Goal: Task Accomplishment & Management: Use online tool/utility

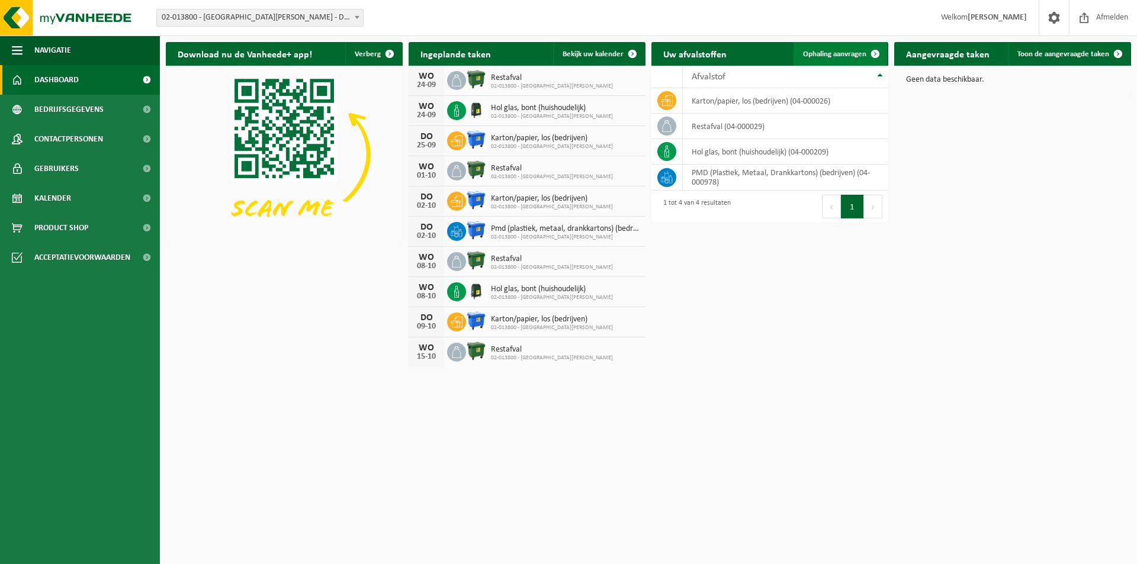
click at [864, 56] on span at bounding box center [876, 54] width 24 height 24
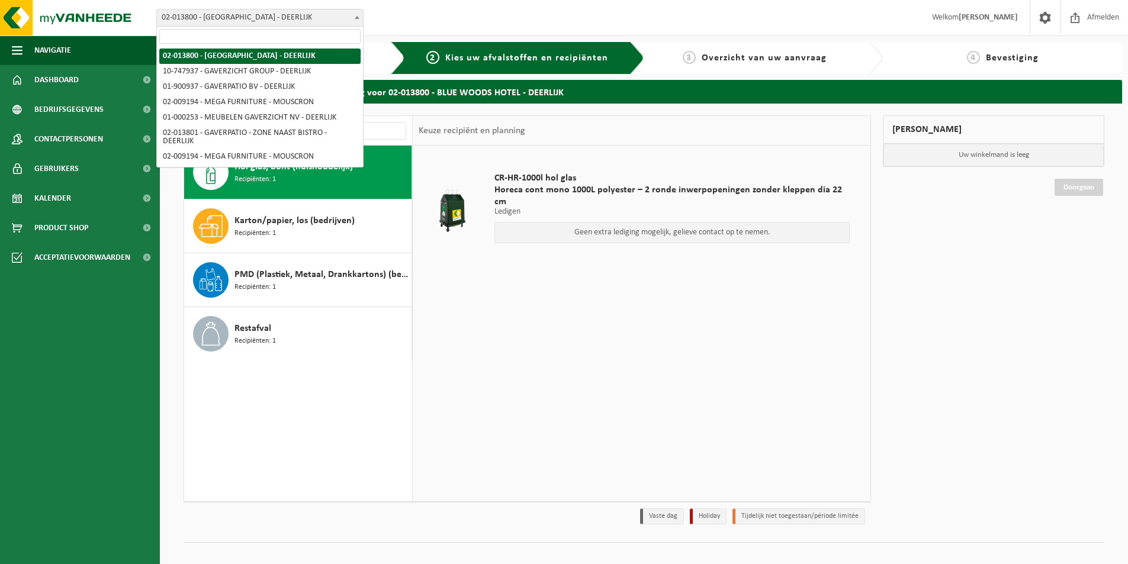
click at [350, 23] on span "02-013800 - [GEOGRAPHIC_DATA][PERSON_NAME] - DEERLIJK" at bounding box center [260, 17] width 206 height 17
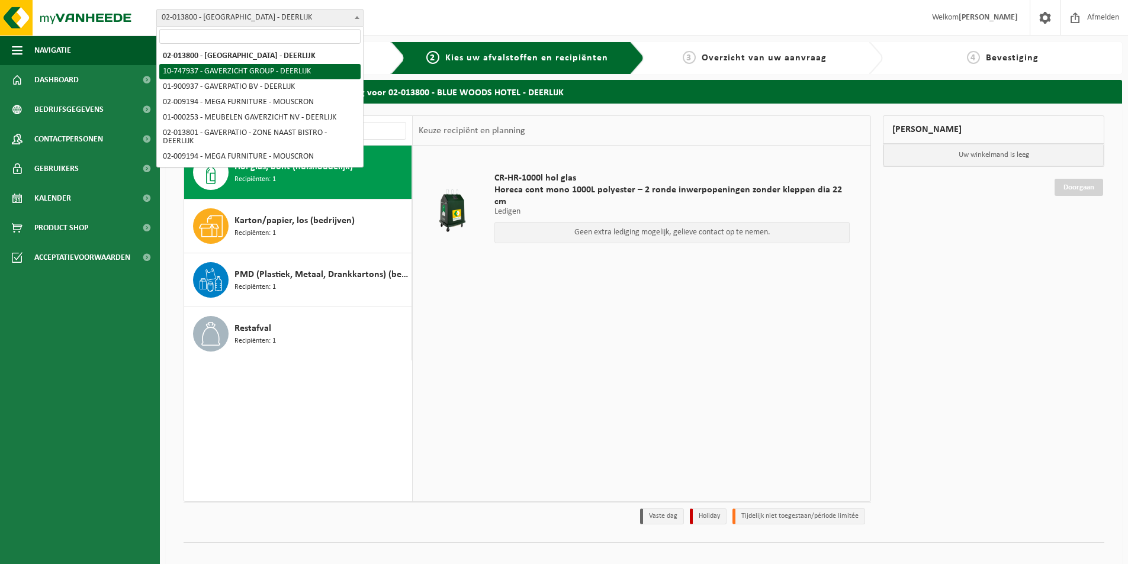
select select "5973"
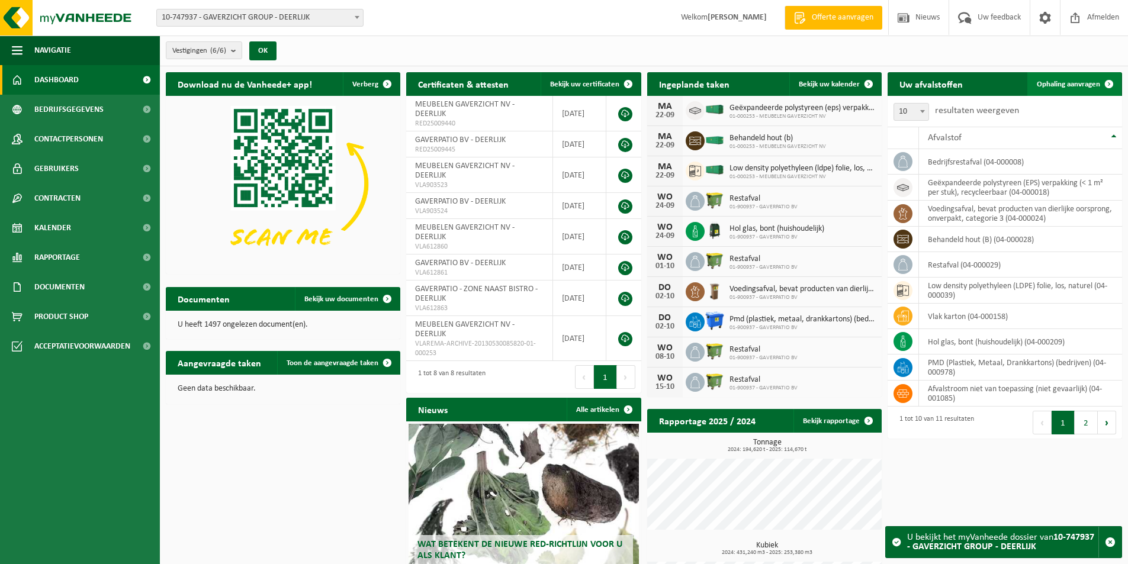
click at [1088, 84] on span "Ophaling aanvragen" at bounding box center [1068, 85] width 63 height 8
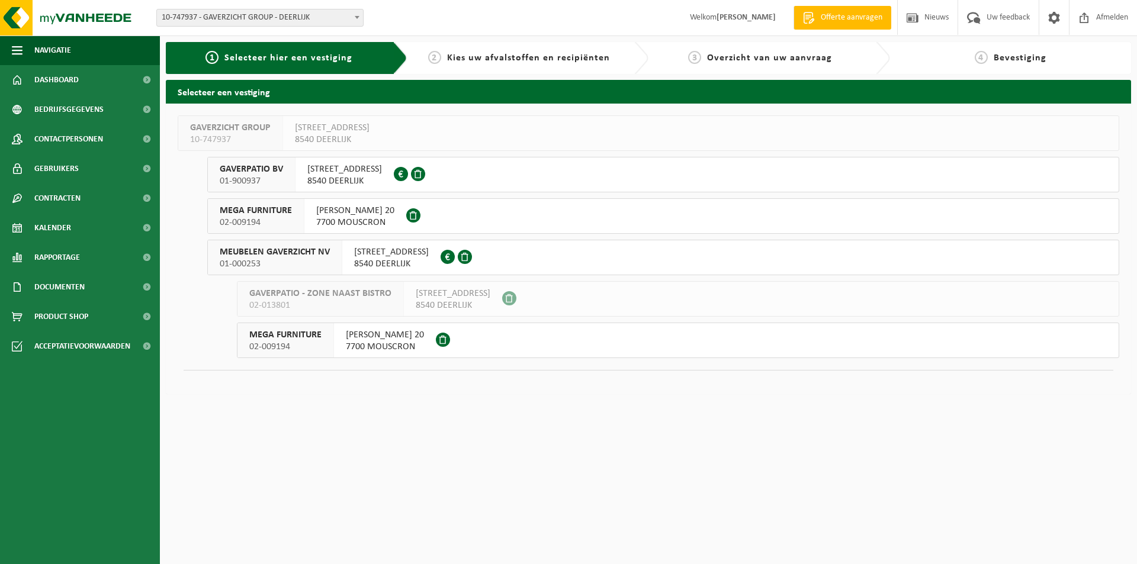
click at [316, 253] on span "MEUBELEN GAVERZICHT NV" at bounding box center [275, 252] width 110 height 12
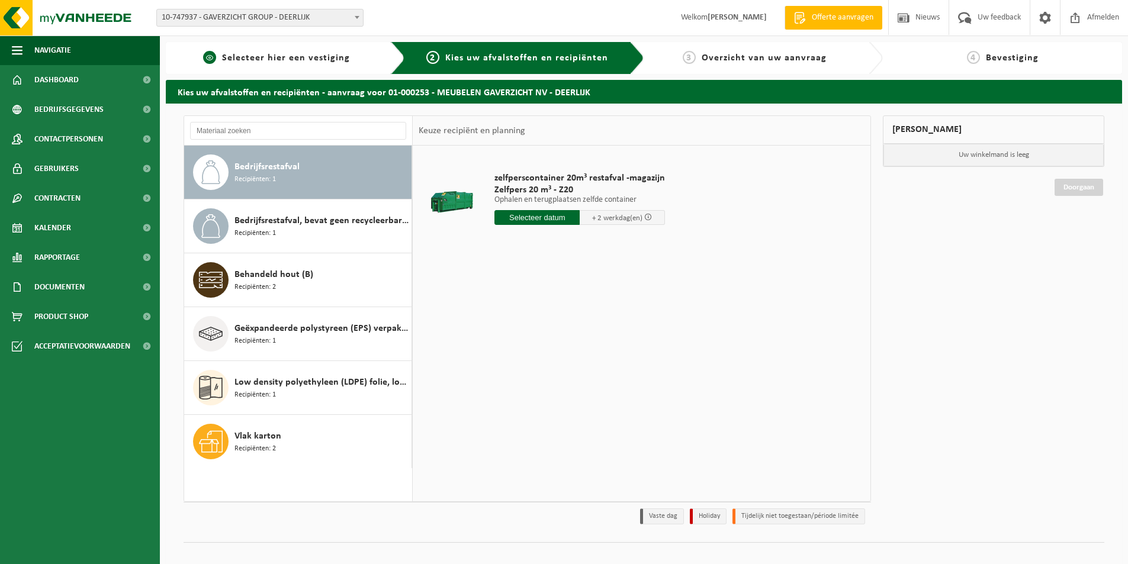
click at [326, 65] on div "1 Selecteer hier een vestiging" at bounding box center [285, 58] width 239 height 32
click at [277, 453] on div "Vlak karton Recipiënten: 2" at bounding box center [322, 442] width 174 height 36
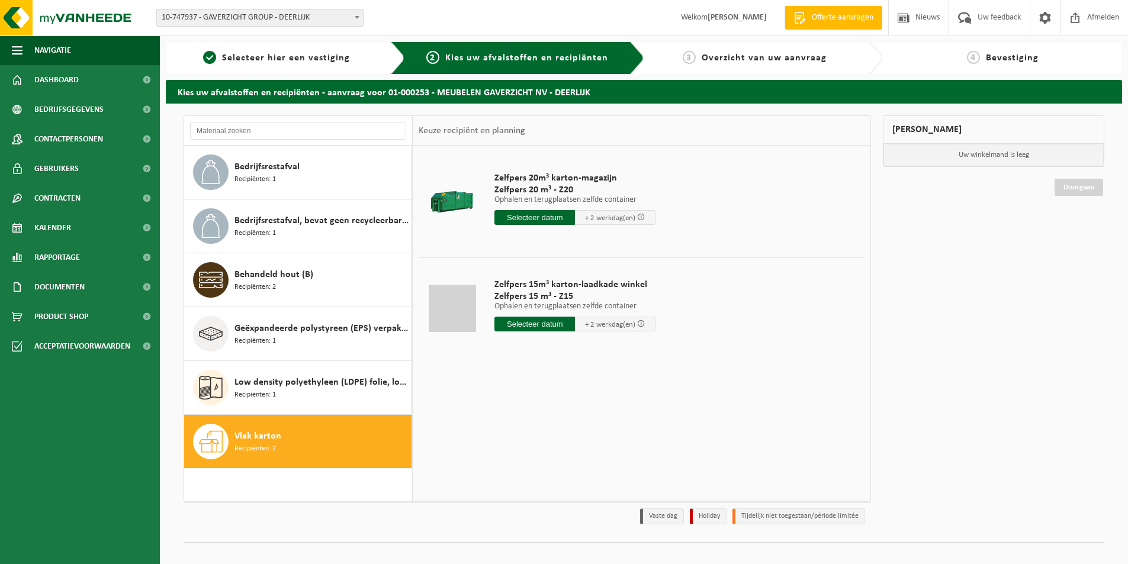
click at [543, 217] on input "text" at bounding box center [535, 217] width 81 height 15
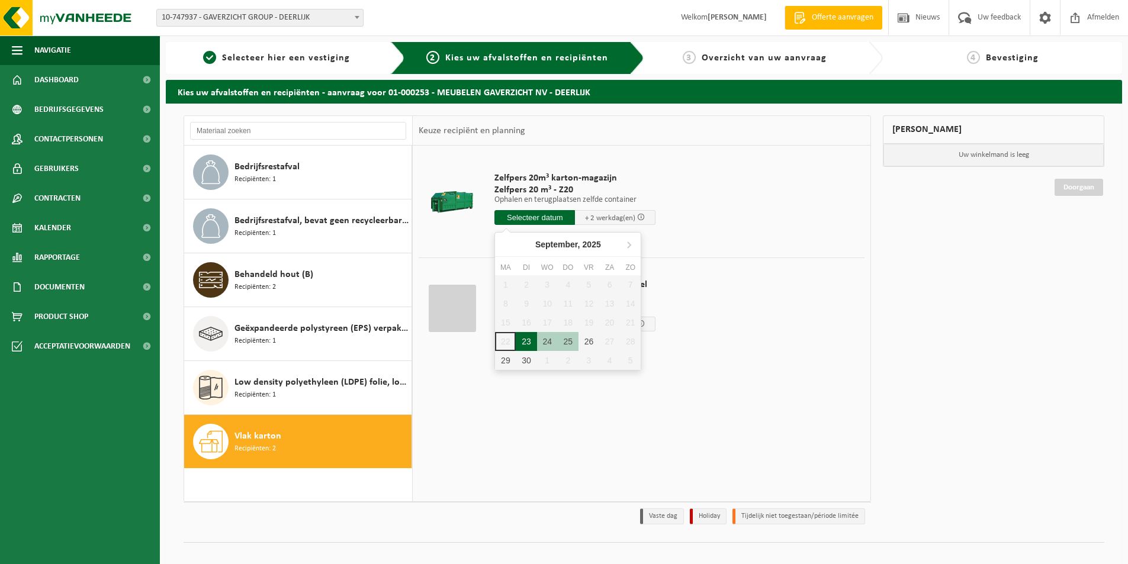
click at [528, 341] on div "23" at bounding box center [526, 341] width 21 height 19
type input "Van 2025-09-23"
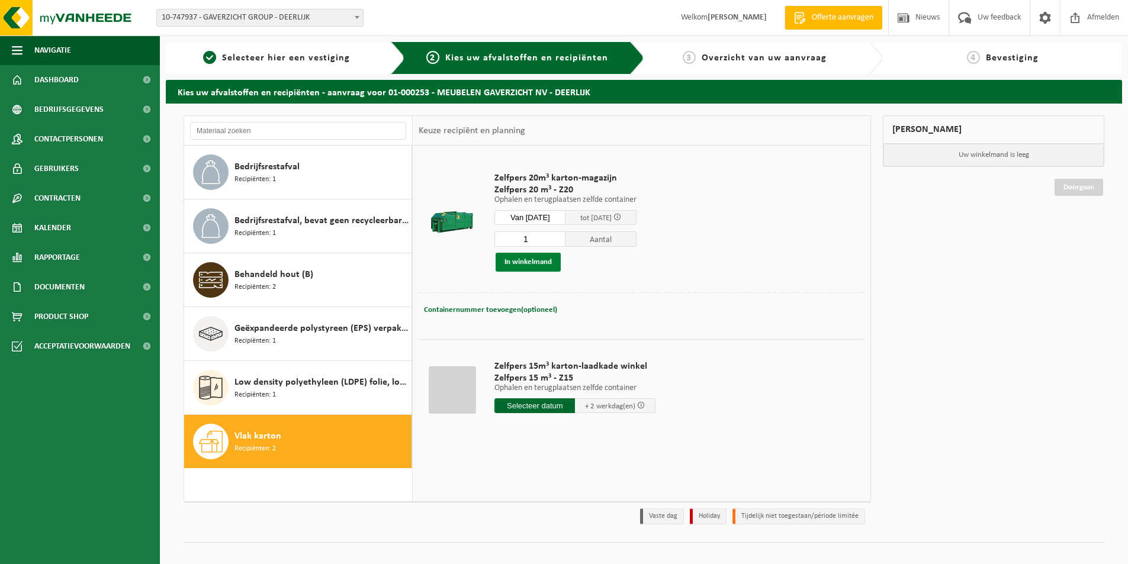
click at [528, 263] on button "In winkelmand" at bounding box center [528, 262] width 65 height 19
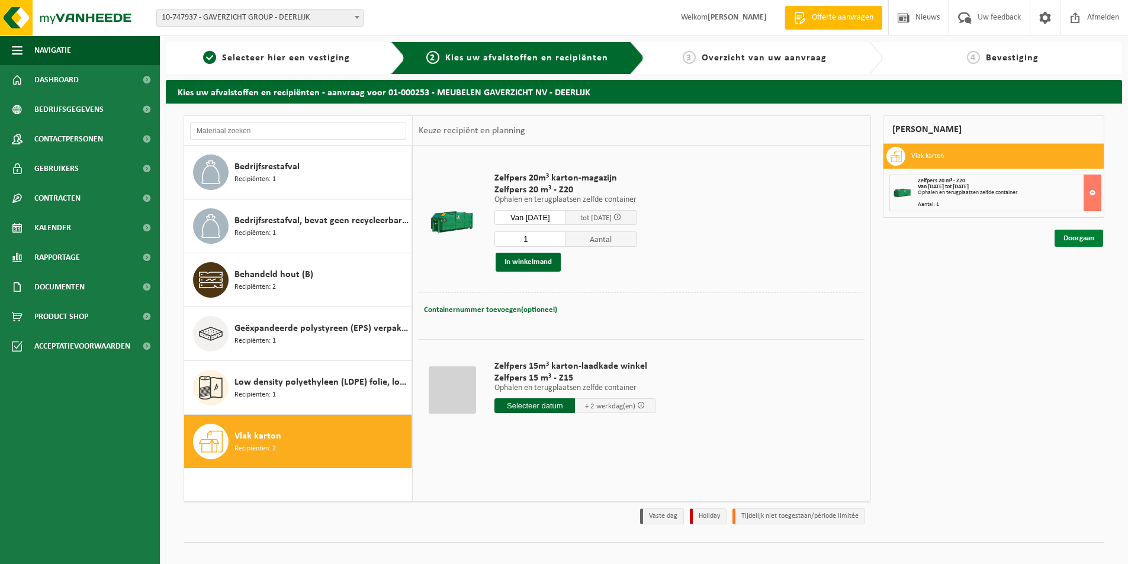
click at [1082, 236] on link "Doorgaan" at bounding box center [1079, 238] width 49 height 17
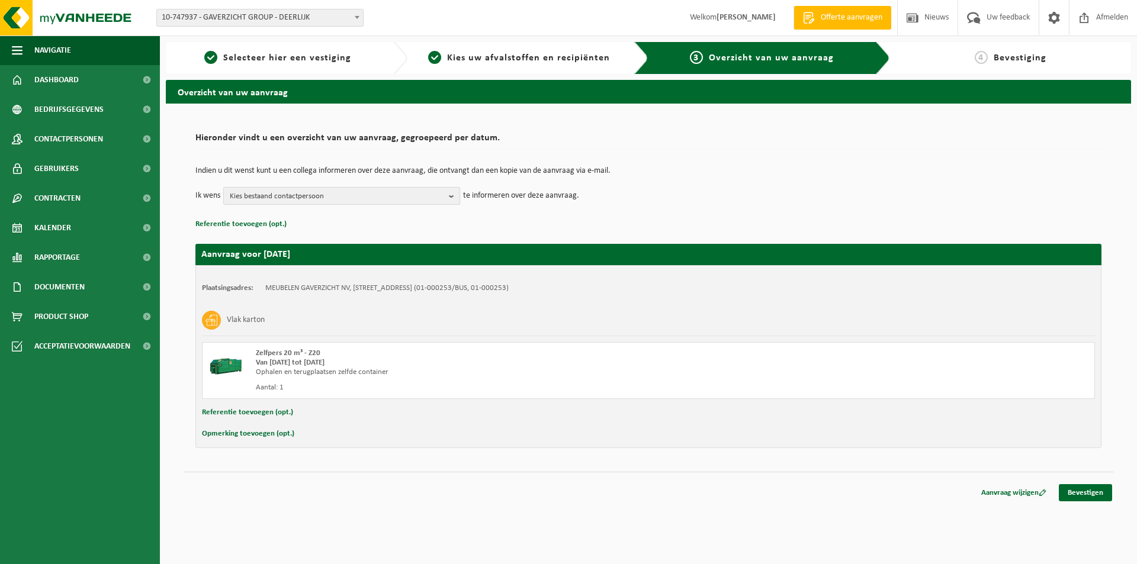
click at [451, 200] on b "button" at bounding box center [454, 196] width 11 height 17
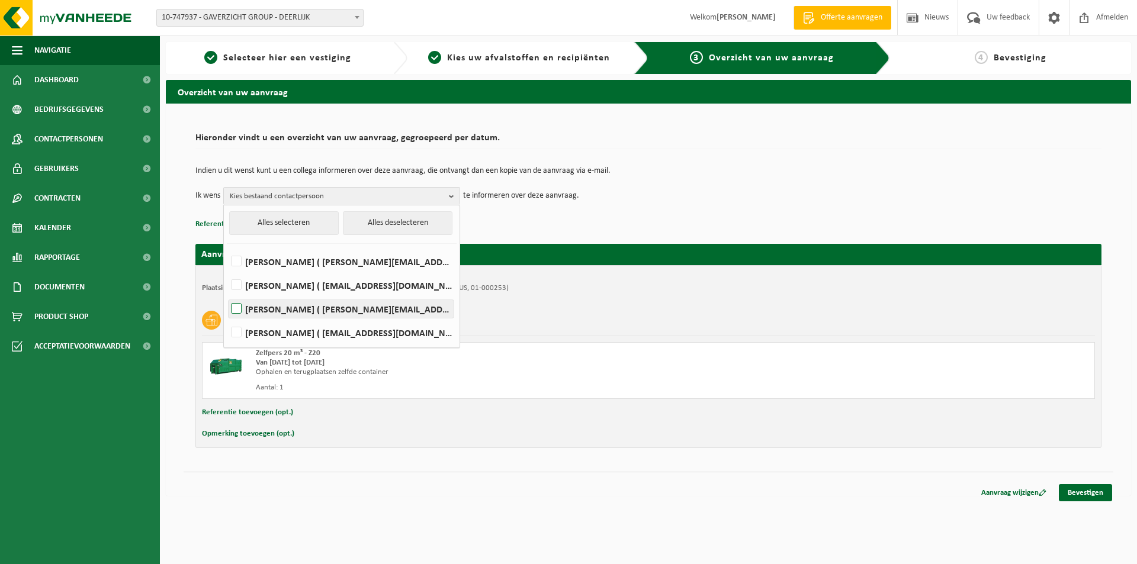
click at [238, 308] on label "[PERSON_NAME] ( [PERSON_NAME][EMAIL_ADDRESS][DOMAIN_NAME] )" at bounding box center [341, 309] width 225 height 18
click at [227, 294] on input "[PERSON_NAME] ( [PERSON_NAME][EMAIL_ADDRESS][DOMAIN_NAME] )" at bounding box center [226, 294] width 1 height 1
checkbox input "true"
click at [235, 286] on label "[PERSON_NAME] ( [EMAIL_ADDRESS][DOMAIN_NAME] )" at bounding box center [341, 286] width 225 height 18
click at [227, 271] on input "[PERSON_NAME] ( [EMAIL_ADDRESS][DOMAIN_NAME] )" at bounding box center [226, 270] width 1 height 1
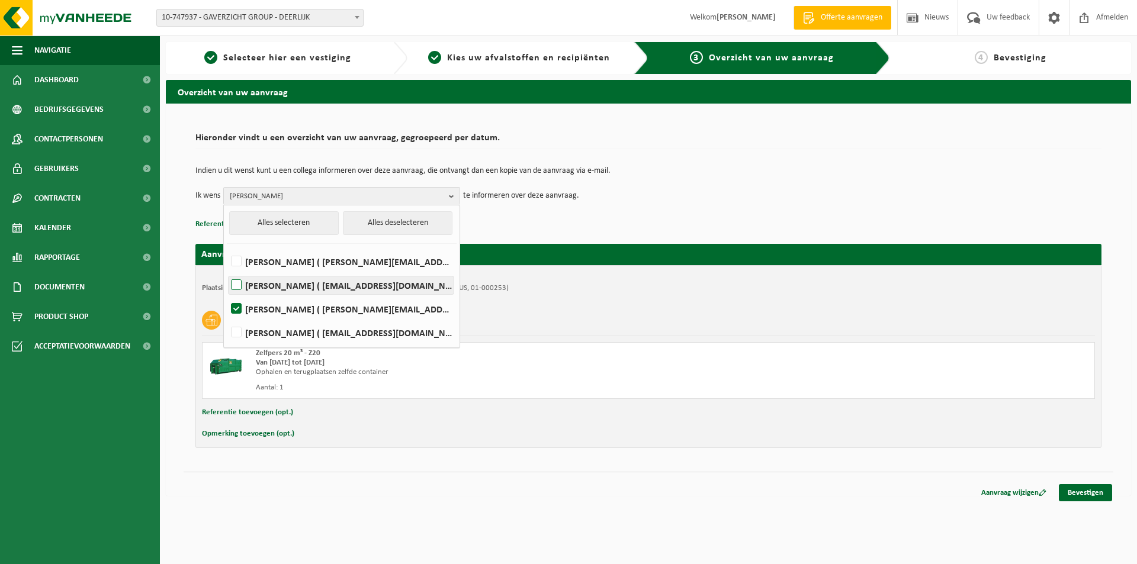
checkbox input "true"
click at [238, 262] on label "[PERSON_NAME] ( [PERSON_NAME][EMAIL_ADDRESS][DOMAIN_NAME] )" at bounding box center [341, 262] width 225 height 18
click at [227, 247] on input "[PERSON_NAME] ( [PERSON_NAME][EMAIL_ADDRESS][DOMAIN_NAME] )" at bounding box center [226, 246] width 1 height 1
checkbox input "true"
click at [464, 217] on p "Referentie toevoegen (opt.)" at bounding box center [648, 224] width 906 height 15
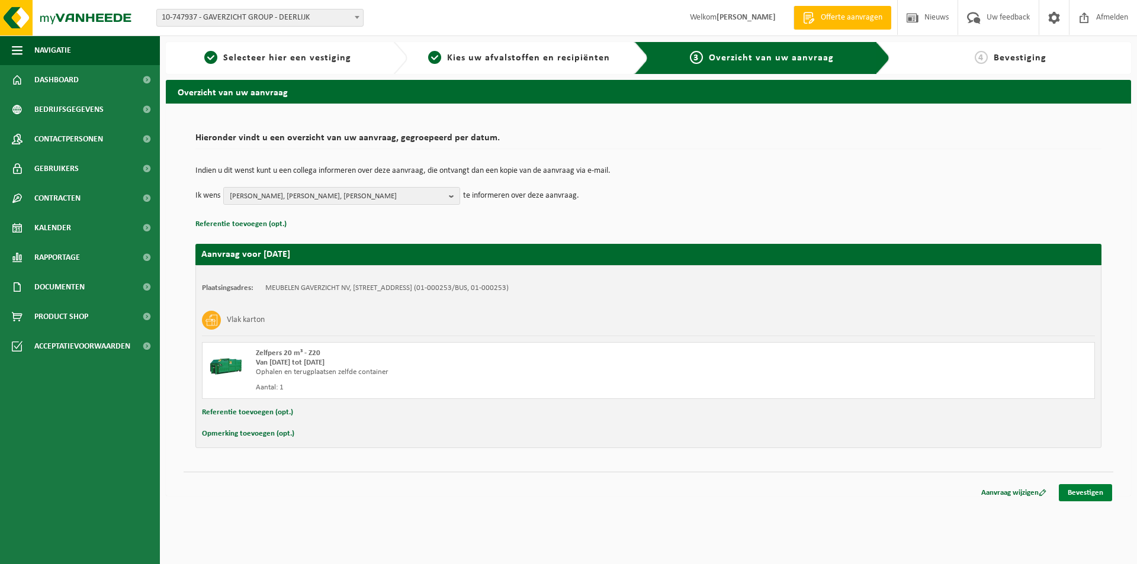
click at [1096, 492] on link "Bevestigen" at bounding box center [1085, 493] width 53 height 17
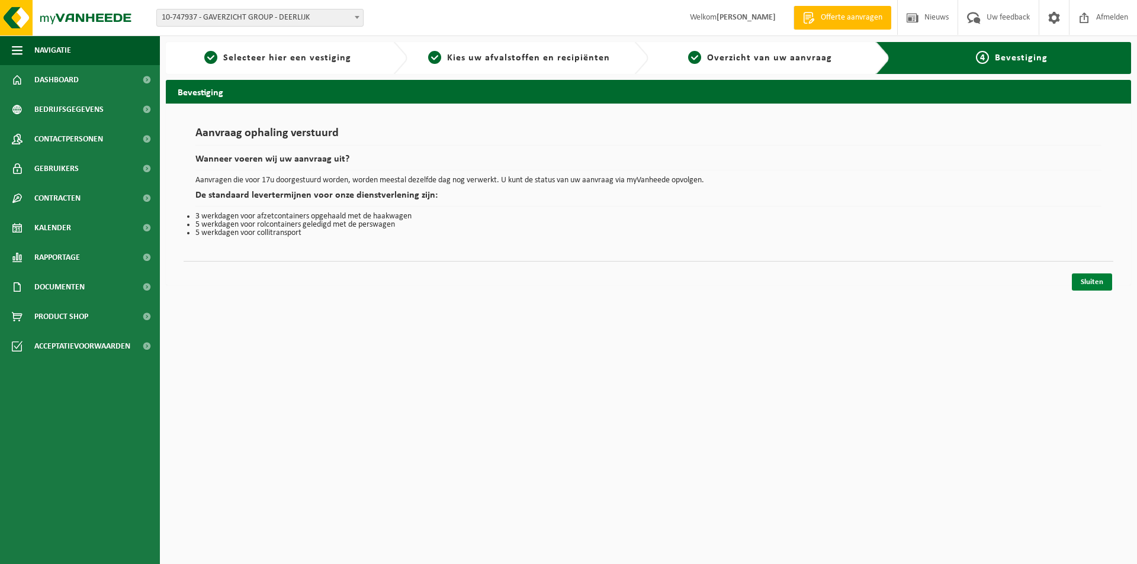
click at [1090, 280] on link "Sluiten" at bounding box center [1092, 282] width 40 height 17
